Goal: Check status: Check status

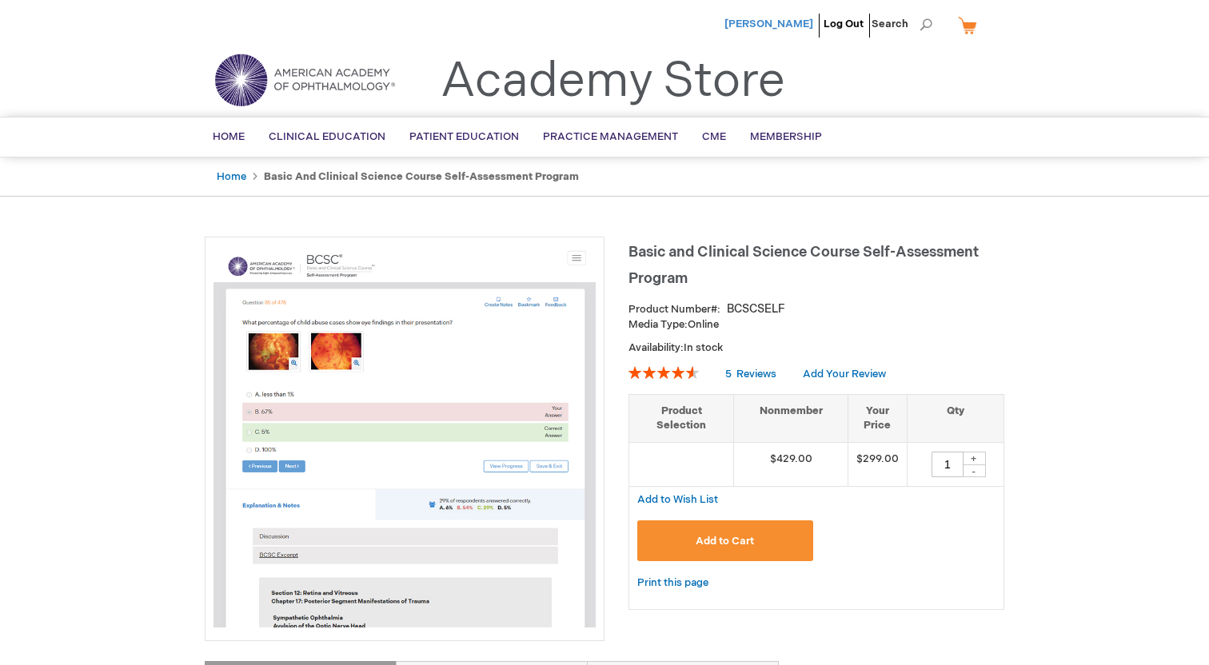
click at [783, 22] on span "[PERSON_NAME]" at bounding box center [769, 24] width 89 height 13
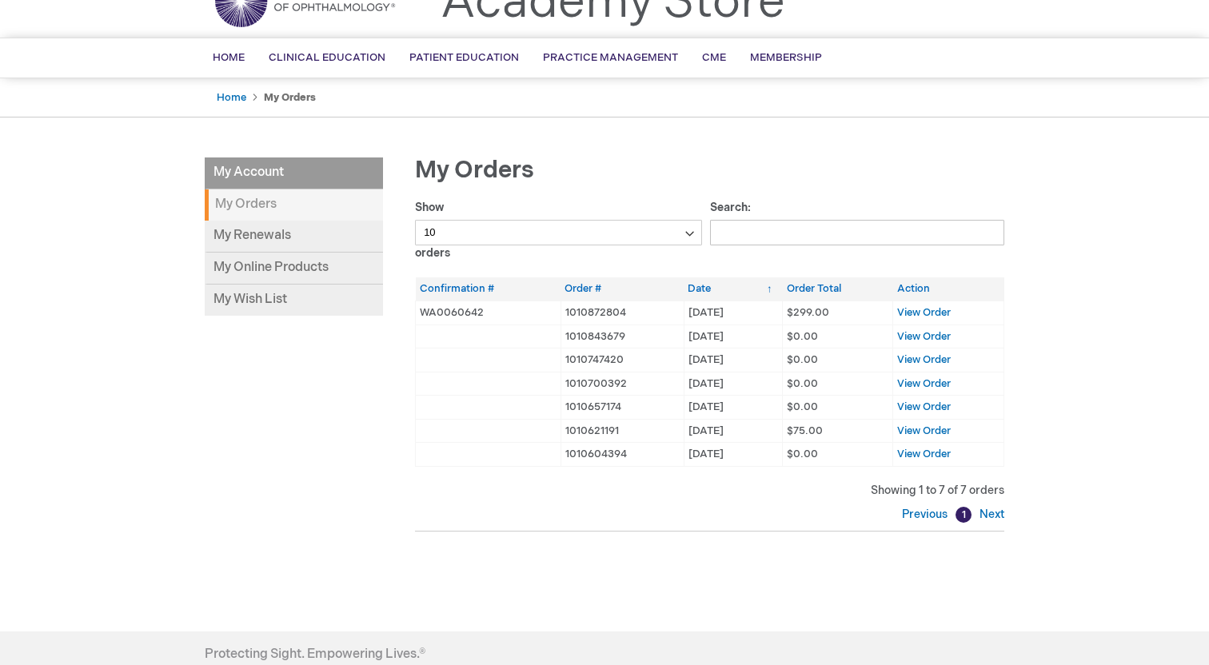
scroll to position [90, 0]
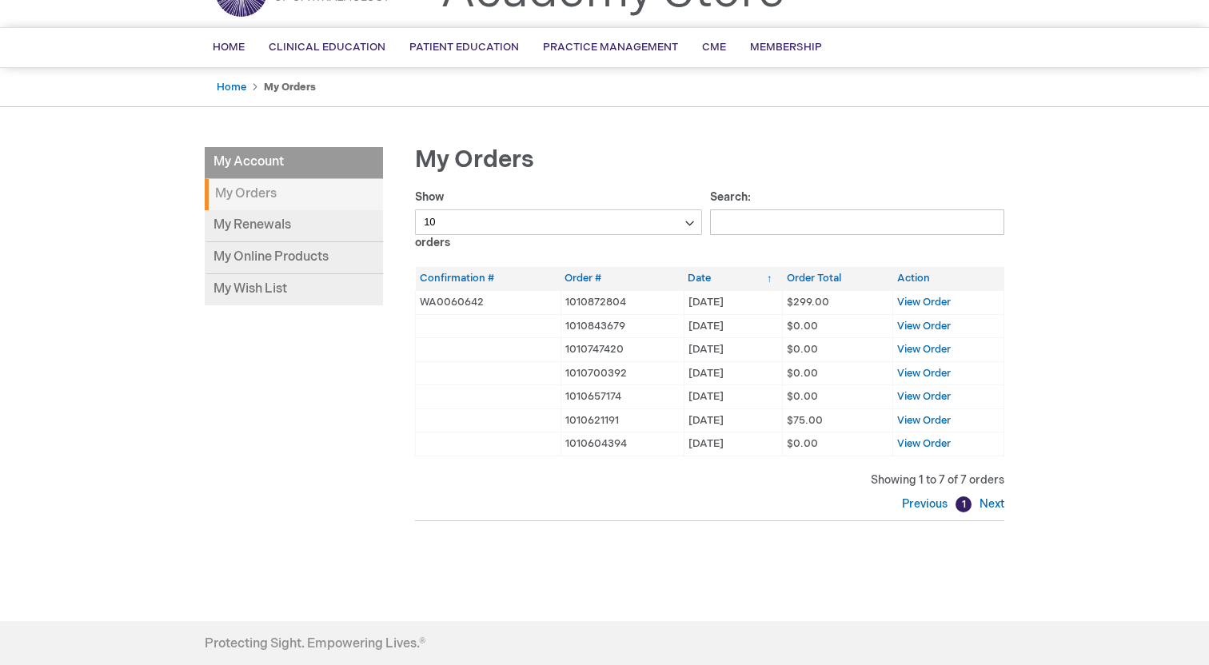
drag, startPoint x: 692, startPoint y: 307, endPoint x: 742, endPoint y: 305, distance: 50.4
click at [742, 305] on td "[DATE] [DATE]" at bounding box center [733, 302] width 99 height 24
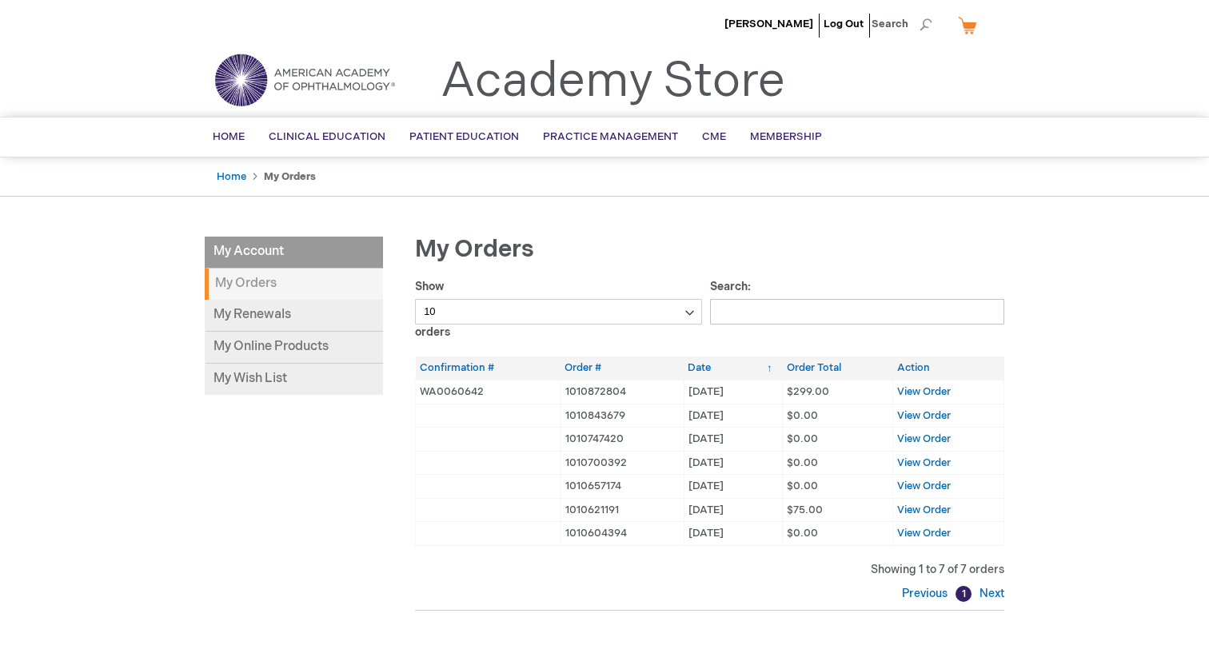
click at [724, 432] on td "[DATE] [DATE]" at bounding box center [733, 440] width 99 height 24
drag, startPoint x: 685, startPoint y: 389, endPoint x: 739, endPoint y: 393, distance: 54.5
click at [739, 393] on td "[DATE] [DATE]" at bounding box center [733, 392] width 99 height 24
click at [771, 480] on td "[DATE] [DATE]" at bounding box center [733, 487] width 99 height 24
click at [918, 395] on span "View Order" at bounding box center [924, 391] width 54 height 13
